Goal: Task Accomplishment & Management: Use online tool/utility

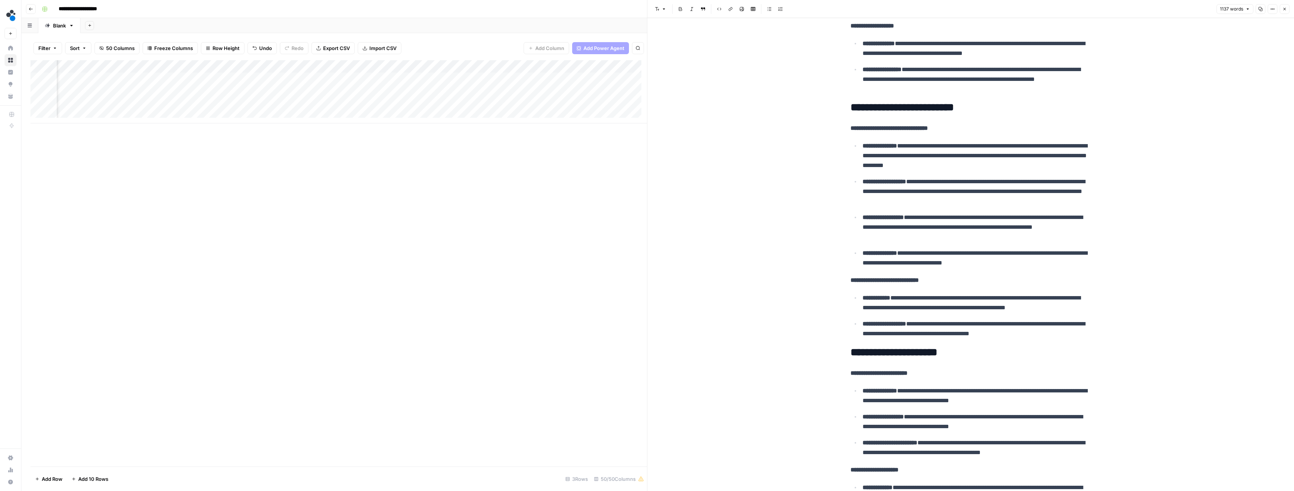
scroll to position [0, 2884]
click at [413, 104] on div "Add Column" at bounding box center [338, 91] width 617 height 63
click at [484, 104] on div "Add Column" at bounding box center [338, 91] width 617 height 63
